Goal: Task Accomplishment & Management: Complete application form

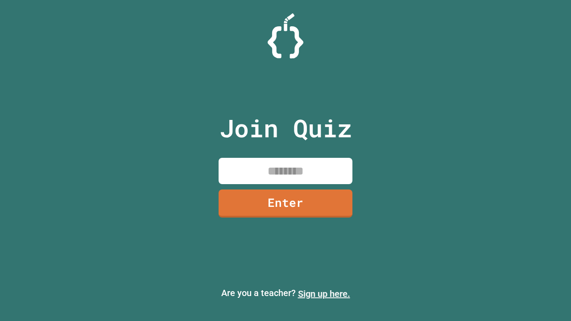
click at [324, 294] on link "Sign up here." at bounding box center [324, 294] width 52 height 11
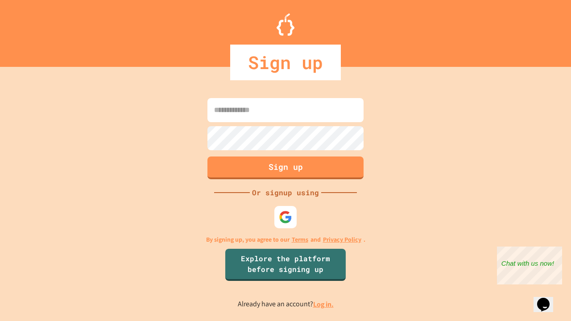
click at [324, 304] on link "Log in." at bounding box center [323, 304] width 21 height 9
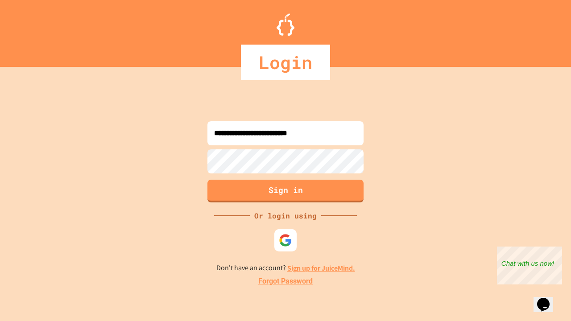
type input "**********"
